Goal: Information Seeking & Learning: Learn about a topic

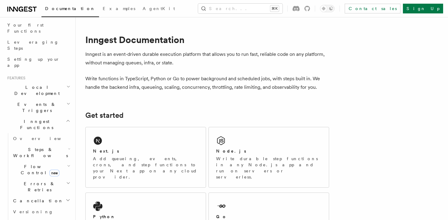
scroll to position [36, 0]
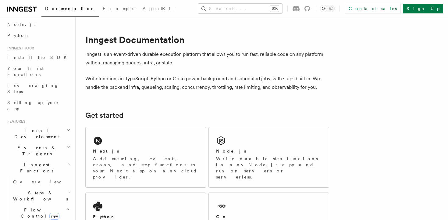
click at [62, 125] on h2 "Local Development" at bounding box center [38, 133] width 67 height 17
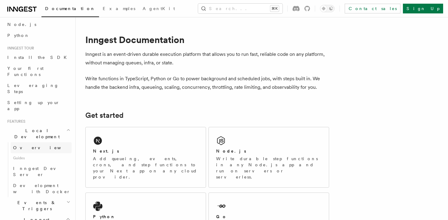
click at [39, 142] on link "Overview" at bounding box center [41, 147] width 61 height 11
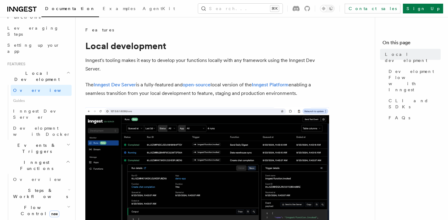
scroll to position [92, 0]
click at [34, 97] on span "Guides" at bounding box center [41, 102] width 61 height 10
click at [41, 106] on link "Inngest Dev Server" at bounding box center [41, 114] width 61 height 17
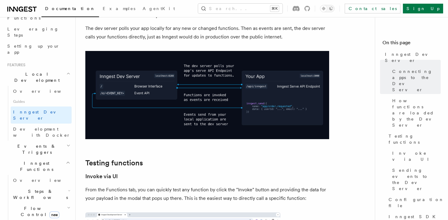
scroll to position [567, 0]
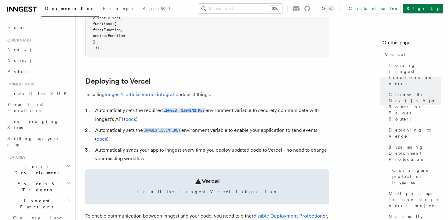
scroll to position [235, 0]
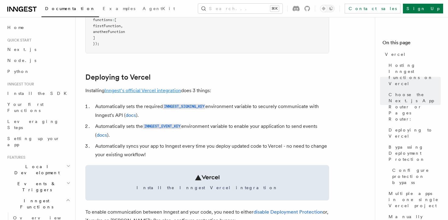
click at [138, 90] on link "Inngest's official Vercel integration" at bounding box center [142, 90] width 76 height 6
